Goal: Task Accomplishment & Management: Use online tool/utility

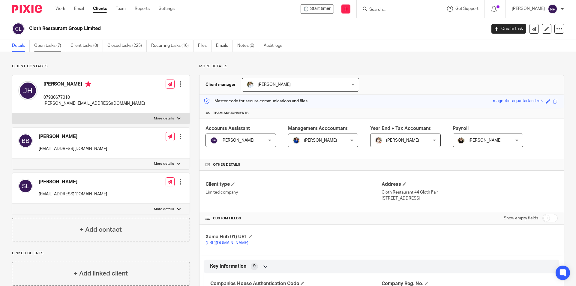
click at [54, 47] on link "Open tasks (7)" at bounding box center [50, 46] width 32 height 12
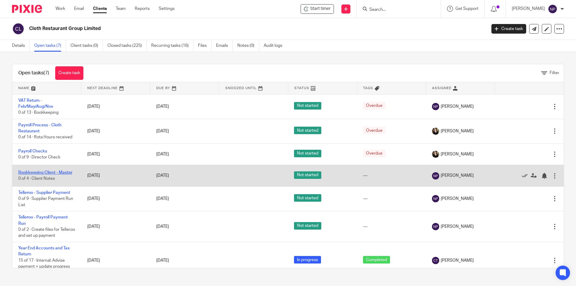
click at [59, 173] on link "Bookkeeping Client - Master" at bounding box center [45, 172] width 54 height 4
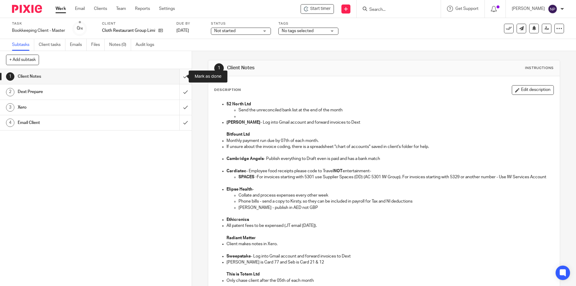
click at [177, 76] on input "submit" at bounding box center [96, 76] width 192 height 15
click at [177, 93] on input "submit" at bounding box center [96, 91] width 192 height 15
